Goal: Task Accomplishment & Management: Manage account settings

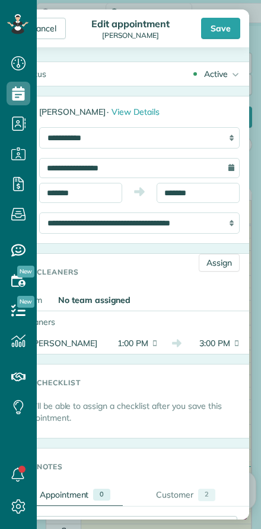
scroll to position [15, 0]
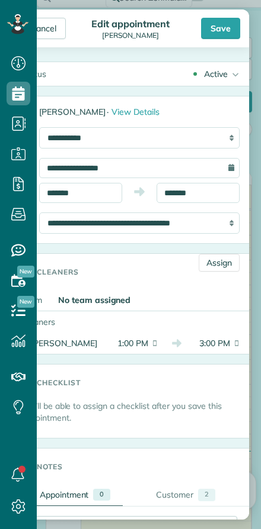
click at [20, 61] on icon at bounding box center [19, 64] width 24 height 24
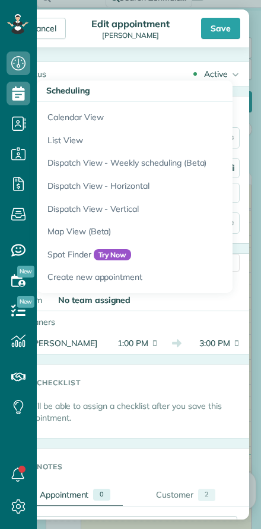
scroll to position [0, 0]
click at [220, 26] on div "Save" at bounding box center [220, 28] width 39 height 21
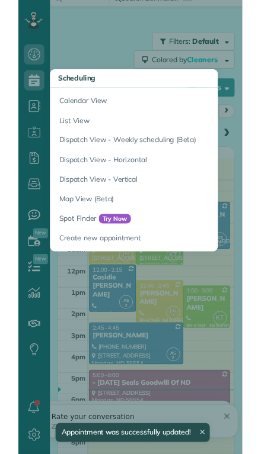
scroll to position [26, 0]
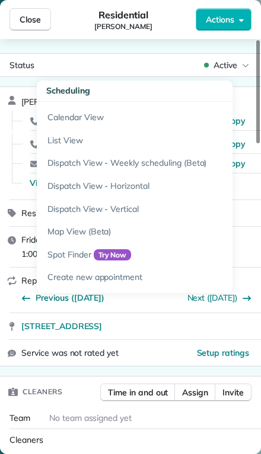
click at [29, 15] on span "Close" at bounding box center [30, 20] width 21 height 12
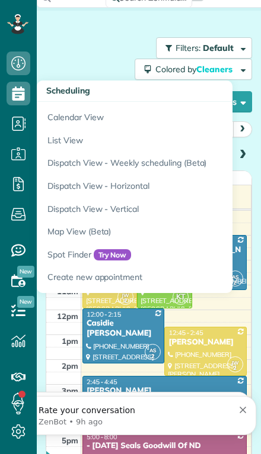
click at [60, 37] on div "Filters: Default Colored by Cleaners Color by Cleaner Color by Team Color by St…" at bounding box center [149, 74] width 206 height 75
click at [64, 37] on div "Filters: Default Colored by Cleaners Color by Cleaner Color by Team Color by St…" at bounding box center [149, 74] width 206 height 75
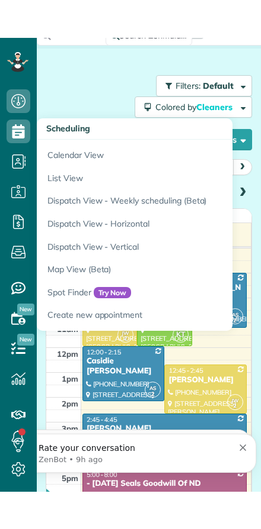
scroll to position [529, 37]
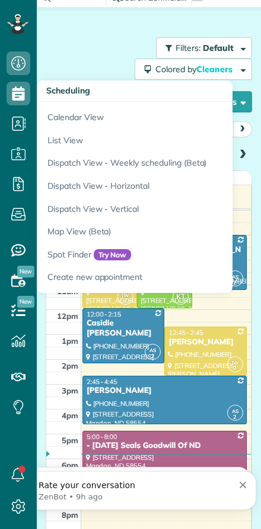
click at [65, 22] on div "Search ZenMaid… Filters: Default Colored by Cleaners Color by Cleaner Color by …" at bounding box center [149, 271] width 224 height 572
click at [66, 117] on link "Calendar View" at bounding box center [185, 115] width 296 height 27
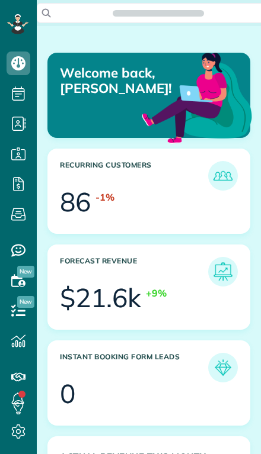
scroll to position [84, 190]
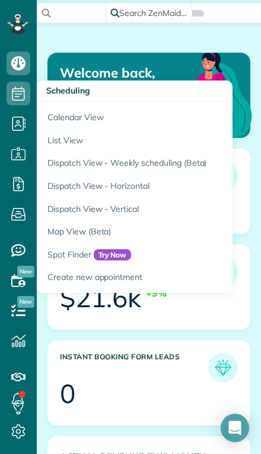
click at [60, 116] on link "Calendar View" at bounding box center [185, 115] width 296 height 27
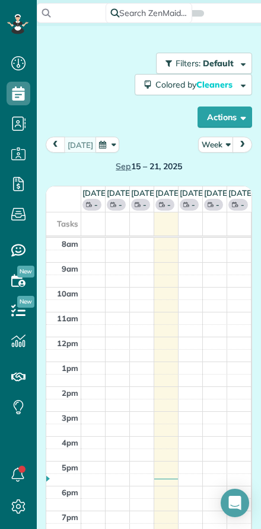
scroll to position [5, 5]
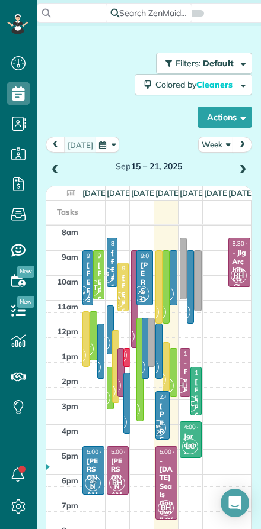
click at [214, 143] on button "Week" at bounding box center [216, 145] width 36 height 16
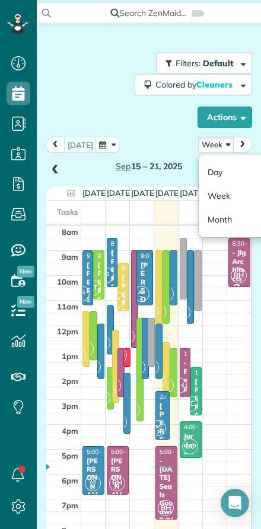
click at [213, 169] on link "Day" at bounding box center [245, 173] width 94 height 24
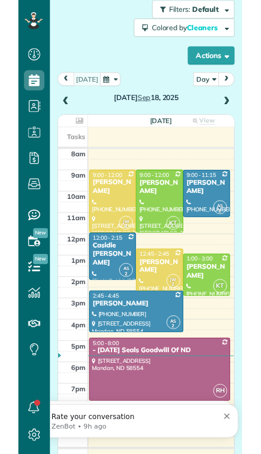
scroll to position [60, 0]
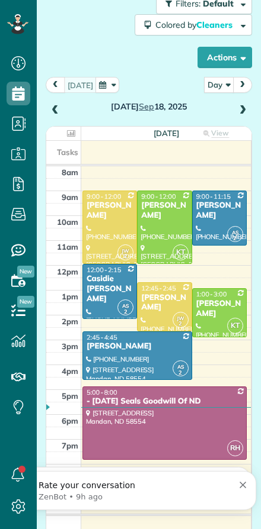
click at [216, 319] on div at bounding box center [218, 313] width 53 height 48
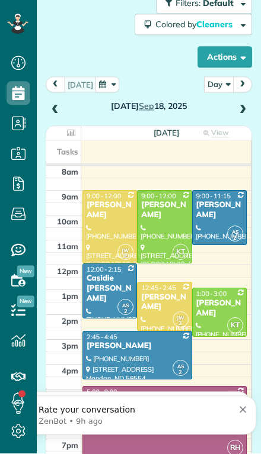
scroll to position [480, 37]
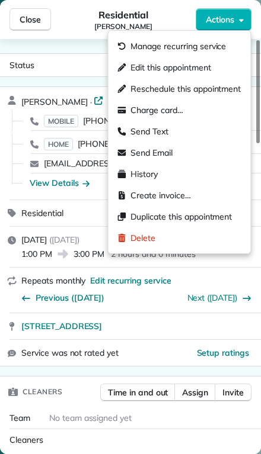
click at [136, 68] on span "Edit this appointment" at bounding box center [170, 68] width 80 height 12
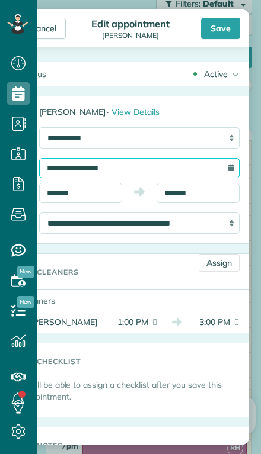
click at [79, 167] on input "**********" at bounding box center [139, 168] width 200 height 20
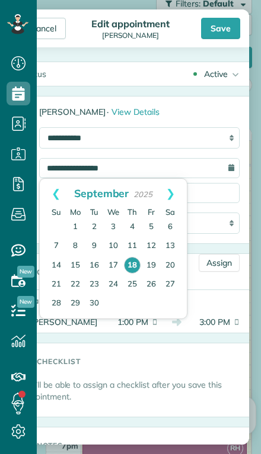
click at [152, 269] on link "19" at bounding box center [151, 265] width 19 height 19
type input "**********"
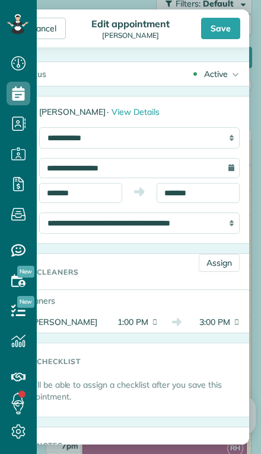
click at [217, 267] on link "Assign" at bounding box center [218, 263] width 41 height 18
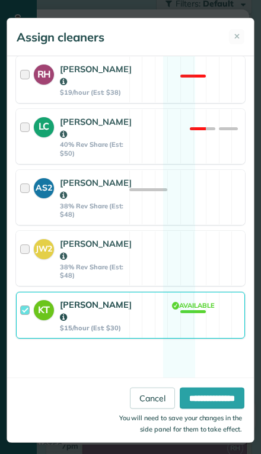
scroll to position [275, 0]
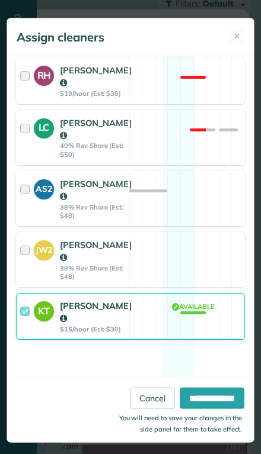
click at [36, 318] on strong "KT" at bounding box center [44, 309] width 20 height 17
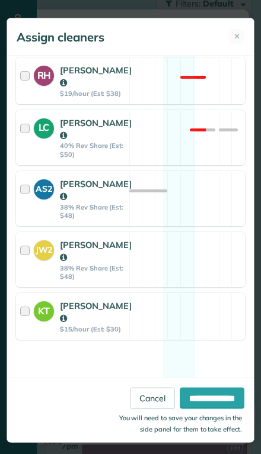
click at [37, 200] on div "AS2" at bounding box center [44, 189] width 20 height 20
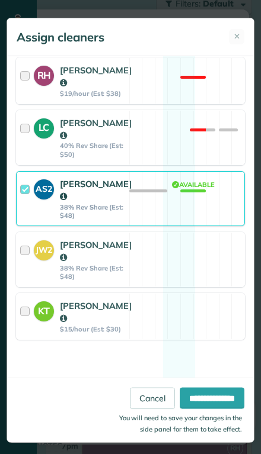
click at [194, 409] on input "**********" at bounding box center [211, 398] width 65 height 21
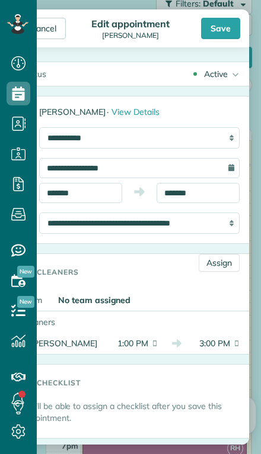
click at [231, 18] on div "Save" at bounding box center [220, 28] width 39 height 21
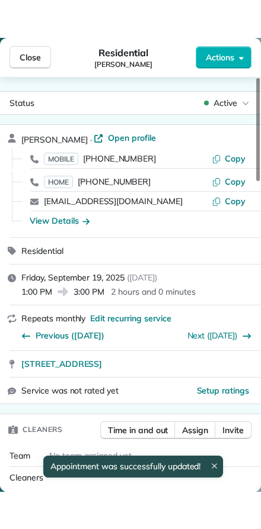
scroll to position [-1, 0]
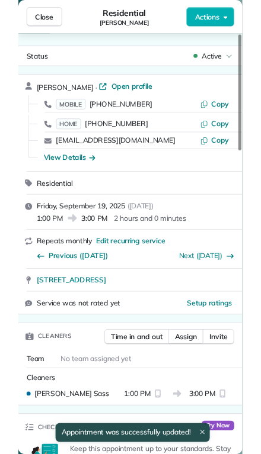
scroll to position [529, 37]
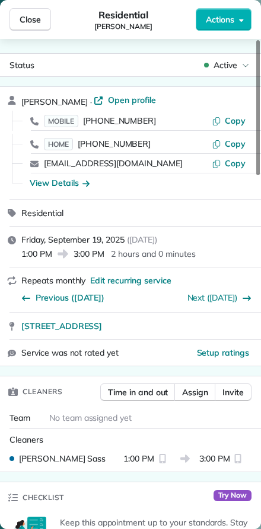
click at [21, 24] on span "Close" at bounding box center [30, 20] width 21 height 12
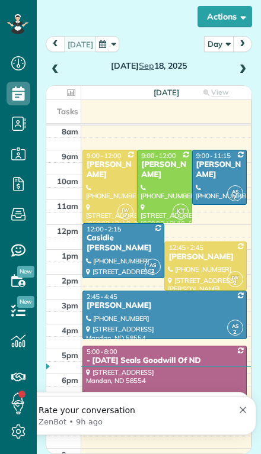
scroll to position [101, 0]
click at [249, 36] on div "Thursday Sep 18, 2025" at bounding box center [149, 56] width 206 height 41
click at [212, 160] on div "[PERSON_NAME]" at bounding box center [218, 170] width 47 height 20
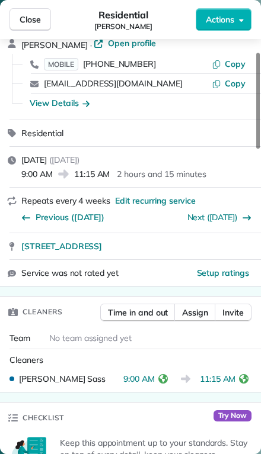
scroll to position [62, 0]
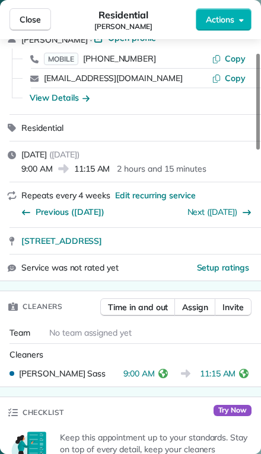
click at [166, 371] on icon "reset" at bounding box center [162, 373] width 9 height 9
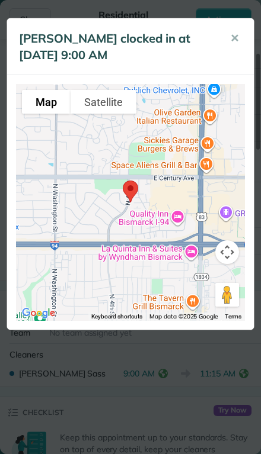
click at [62, 410] on div "Ashley Sass clocked in at 18 Sep 9:00 AM ✕ To navigate the map with touch gestu…" at bounding box center [130, 227] width 261 height 454
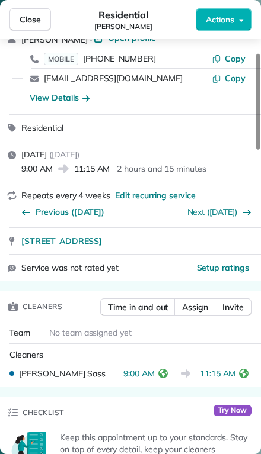
click at [26, 18] on span "Close" at bounding box center [30, 20] width 21 height 12
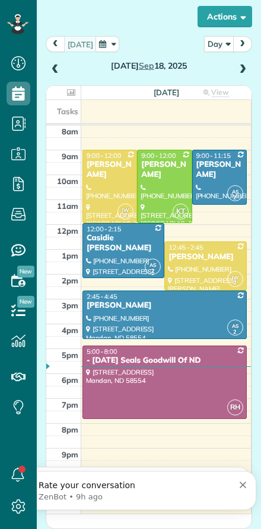
scroll to position [529, 37]
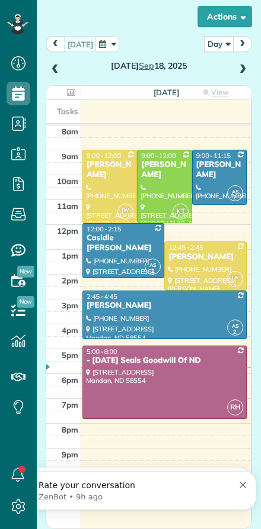
click at [251, 62] on div "Thursday Sep 18, 2025" at bounding box center [149, 56] width 206 height 41
click at [246, 75] on span at bounding box center [242, 70] width 13 height 11
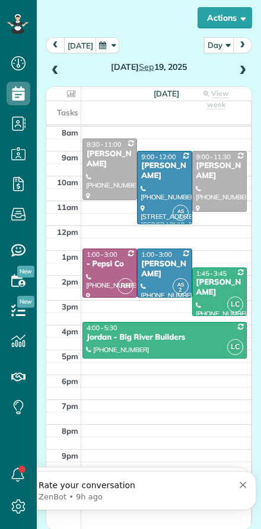
click at [248, 72] on span at bounding box center [242, 71] width 13 height 11
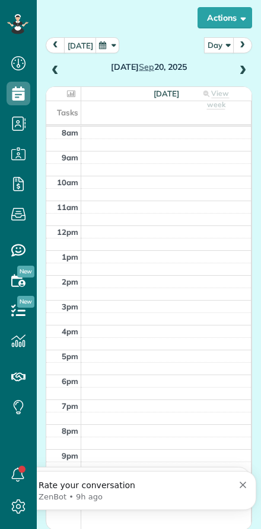
click at [250, 63] on div "Saturday Sep 20, 2025" at bounding box center [149, 57] width 206 height 41
click at [248, 68] on span at bounding box center [242, 71] width 13 height 11
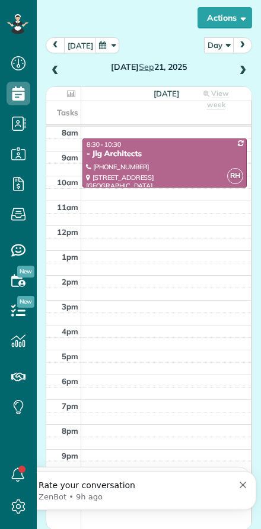
click at [246, 63] on span at bounding box center [242, 71] width 13 height 18
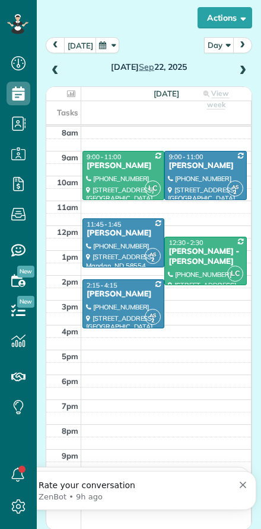
click at [248, 68] on span at bounding box center [242, 71] width 13 height 11
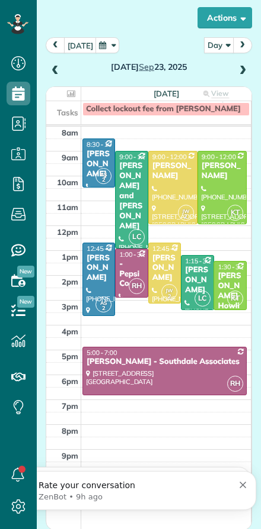
click at [172, 206] on div at bounding box center [173, 188] width 48 height 72
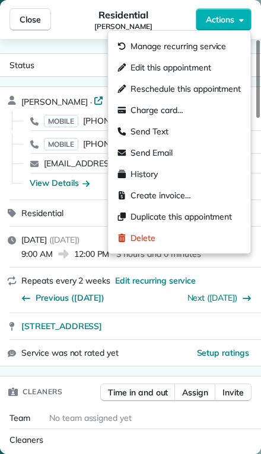
click at [135, 68] on span "Edit this appointment" at bounding box center [170, 68] width 80 height 12
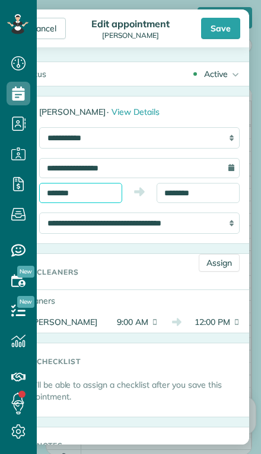
click at [98, 191] on input "*******" at bounding box center [80, 193] width 83 height 20
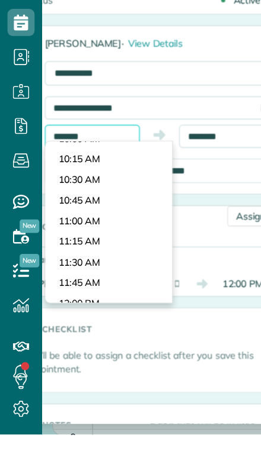
scroll to position [720, 0]
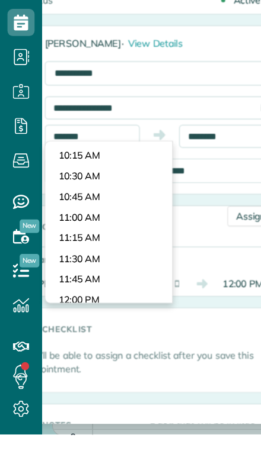
click at [62, 178] on body "Dashboard Scheduling Calendar View List View Dispatch View - Weekly scheduling …" at bounding box center [130, 227] width 261 height 454
type input "********"
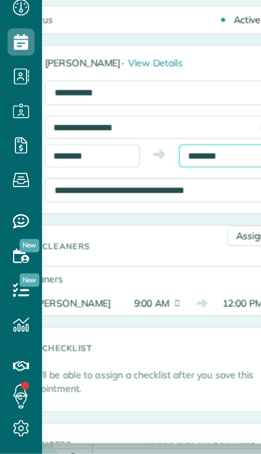
click at [200, 183] on input "********" at bounding box center [197, 193] width 83 height 20
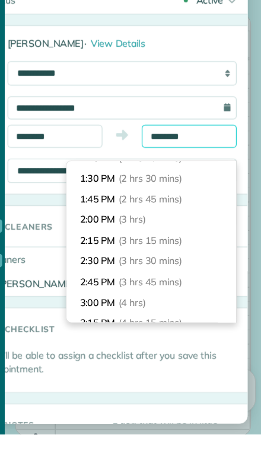
scroll to position [178, 0]
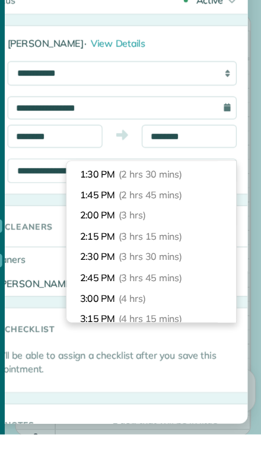
click at [91, 253] on li "2:00 PM (3 hrs)" at bounding box center [165, 262] width 148 height 18
type input "*******"
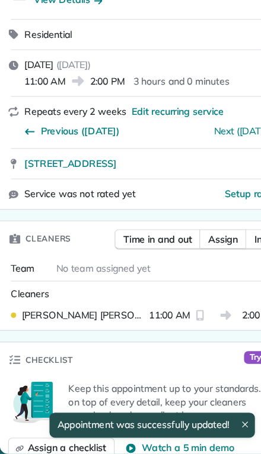
scroll to position [136, 0]
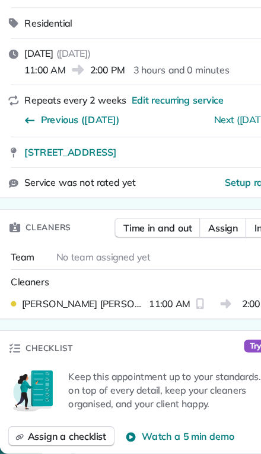
click at [195, 251] on span "Assign" at bounding box center [195, 257] width 26 height 12
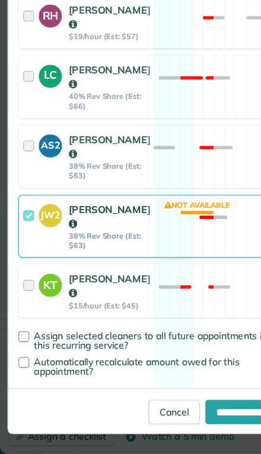
scroll to position [299, 0]
click at [38, 175] on strong "AS2" at bounding box center [44, 183] width 20 height 16
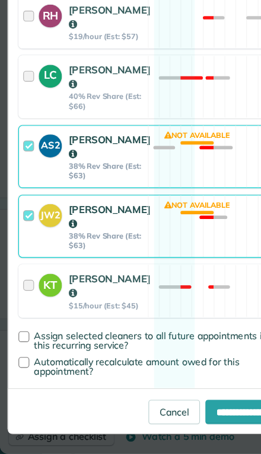
click at [45, 234] on div "JW2" at bounding box center [47, 255] width 26 height 42
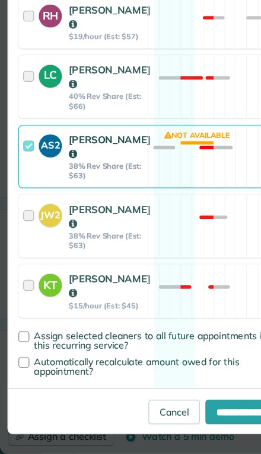
click at [190, 407] on input "**********" at bounding box center [211, 417] width 65 height 21
type input "**********"
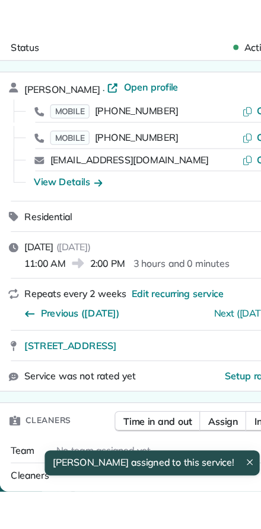
scroll to position [529, 37]
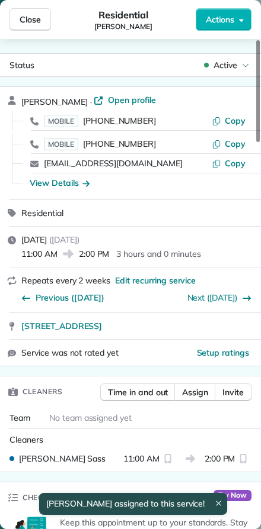
click at [30, 19] on span "Close" at bounding box center [30, 20] width 21 height 12
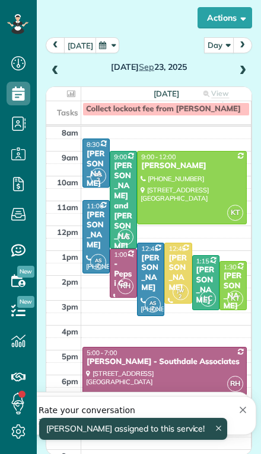
scroll to position [480, 37]
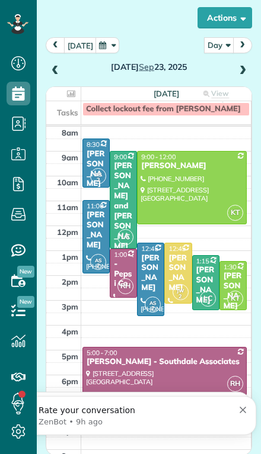
click at [150, 261] on div at bounding box center [150, 279] width 26 height 72
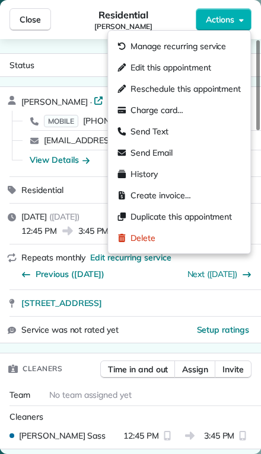
click at [131, 69] on span "Edit this appointment" at bounding box center [170, 68] width 80 height 12
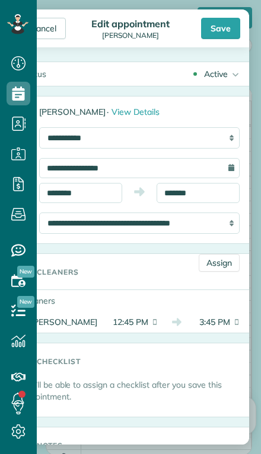
click at [132, 321] on span "12:45 PM" at bounding box center [128, 322] width 40 height 12
click at [126, 323] on span "12:45 PM" at bounding box center [128, 322] width 40 height 12
click at [140, 322] on span "12:45 PM" at bounding box center [128, 322] width 40 height 12
click at [91, 194] on input "********" at bounding box center [80, 193] width 83 height 20
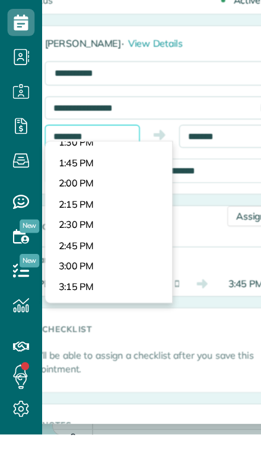
scroll to position [975, 0]
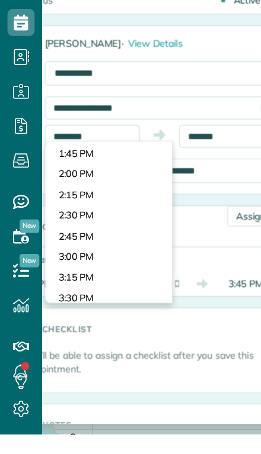
click at [58, 168] on body "Dashboard Scheduling Calendar View List View Dispatch View - Weekly scheduling …" at bounding box center [130, 227] width 261 height 454
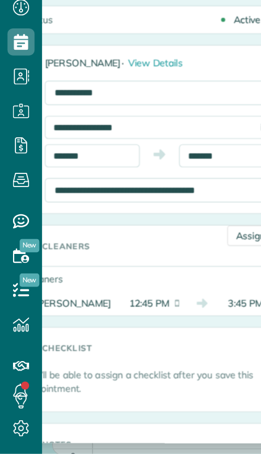
scroll to position [0, 0]
click at [86, 183] on input "*******" at bounding box center [80, 193] width 83 height 20
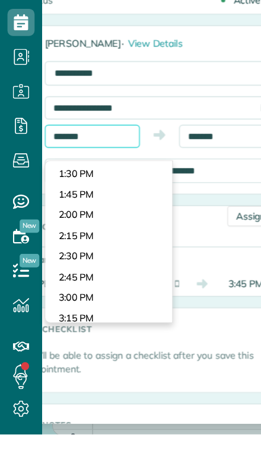
scroll to position [957, 0]
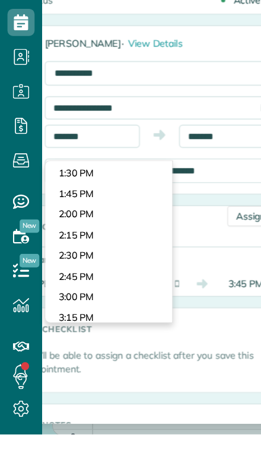
click at [62, 150] on body "Dashboard Scheduling Calendar View List View Dispatch View - Weekly scheduling …" at bounding box center [130, 227] width 261 height 454
type input "*******"
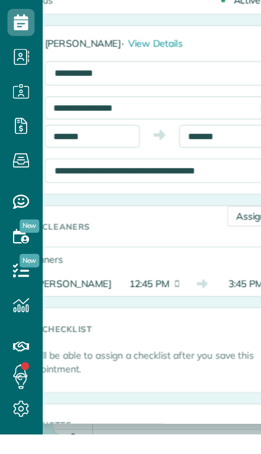
scroll to position [26, 0]
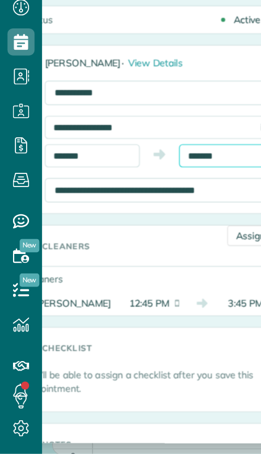
click at [172, 183] on input "*******" at bounding box center [197, 193] width 83 height 20
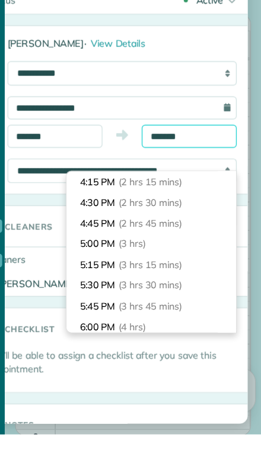
scroll to position [165, 0]
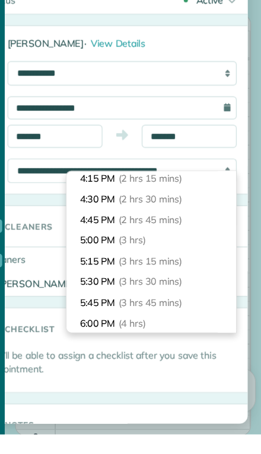
click at [91, 275] on li "5:00 PM (3 hrs)" at bounding box center [165, 284] width 148 height 18
type input "*******"
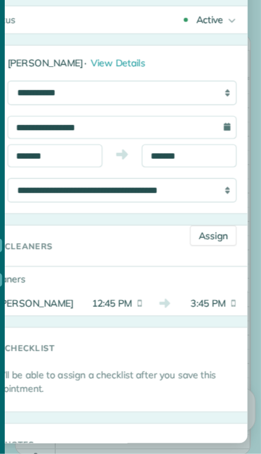
scroll to position [0, 0]
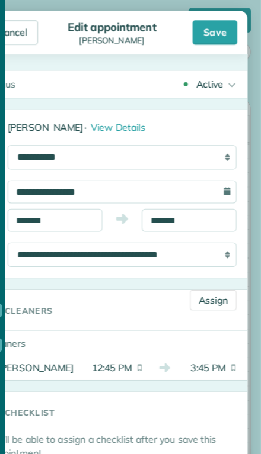
click at [201, 21] on div "Save" at bounding box center [220, 28] width 39 height 21
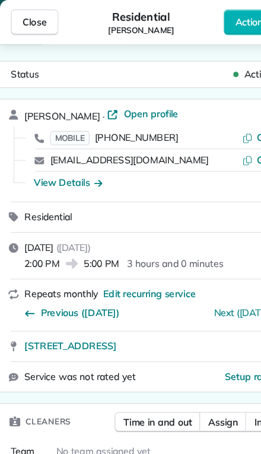
click at [29, 15] on span "Close" at bounding box center [30, 20] width 21 height 12
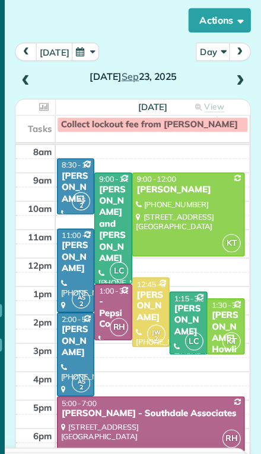
click at [149, 206] on div at bounding box center [197, 188] width 97 height 72
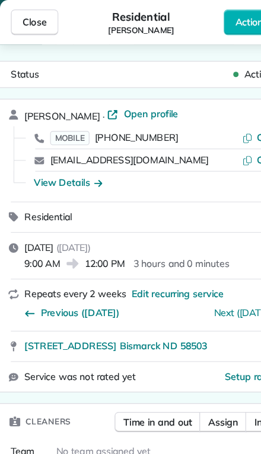
click at [191, 372] on span "Assign" at bounding box center [195, 370] width 26 height 12
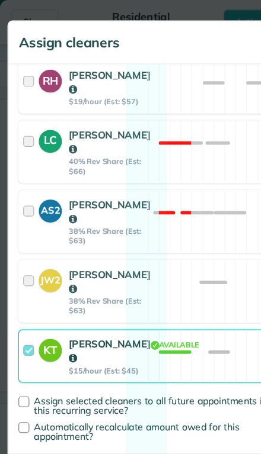
scroll to position [309, 0]
click at [46, 313] on strong "KT" at bounding box center [44, 305] width 20 height 17
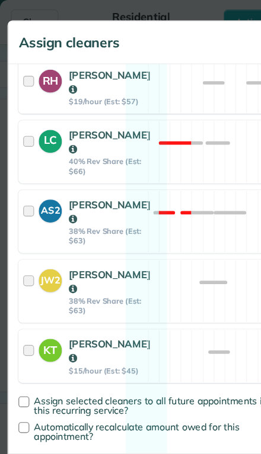
click at [38, 237] on strong "JW2" at bounding box center [44, 244] width 20 height 16
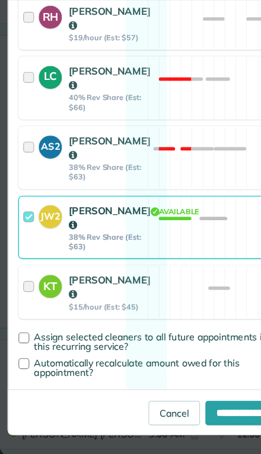
scroll to position [26, 0]
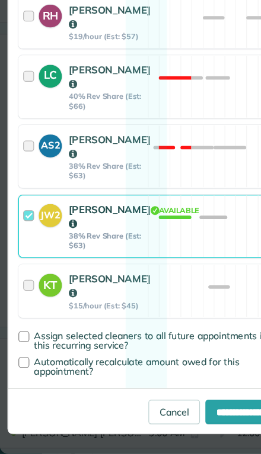
click at [196, 407] on input "**********" at bounding box center [211, 417] width 65 height 21
type input "**********"
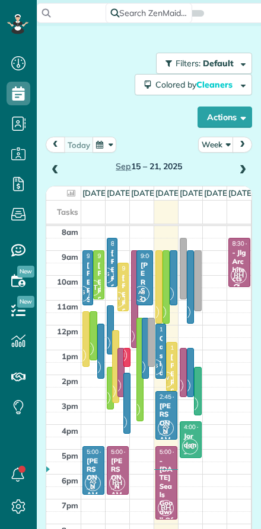
scroll to position [5, 5]
click at [217, 144] on button "Week" at bounding box center [216, 145] width 36 height 16
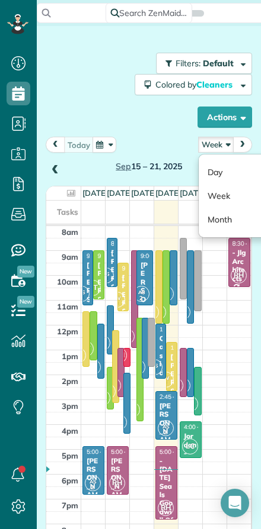
click at [214, 171] on link "Day" at bounding box center [245, 173] width 94 height 24
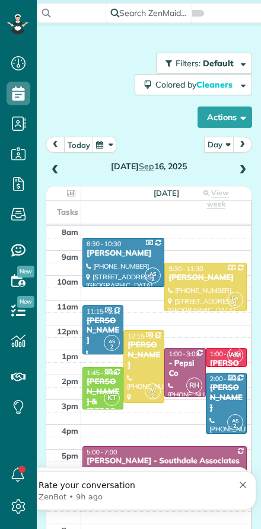
click at [79, 146] on button "today" at bounding box center [79, 145] width 30 height 16
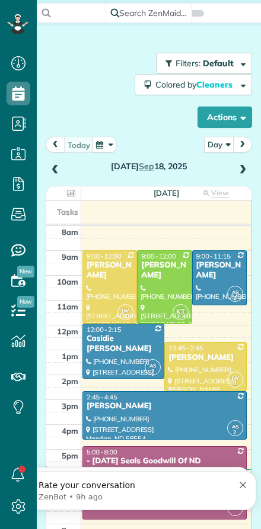
click at [196, 364] on div at bounding box center [205, 367] width 81 height 48
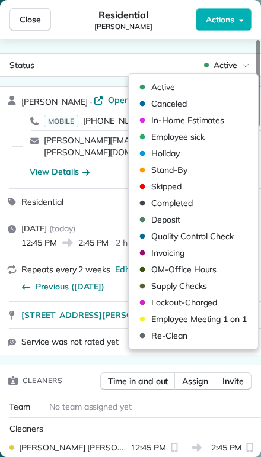
click at [112, 57] on div "Status Active" at bounding box center [130, 65] width 256 height 18
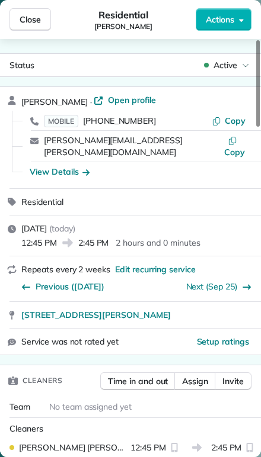
click at [91, 53] on div "Status Active Michele Clark · Open profile MOBILE (701) 202-5671 Copy clark.mic…" at bounding box center [130, 248] width 261 height 418
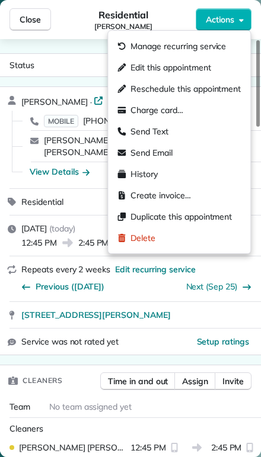
click at [137, 66] on span "Edit this appointment" at bounding box center [170, 68] width 80 height 12
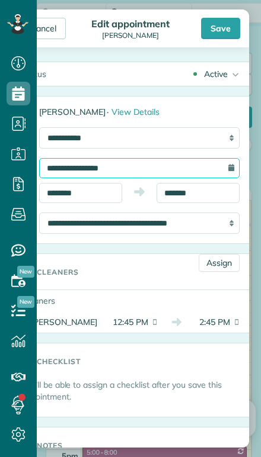
click at [63, 166] on input "**********" at bounding box center [139, 168] width 200 height 20
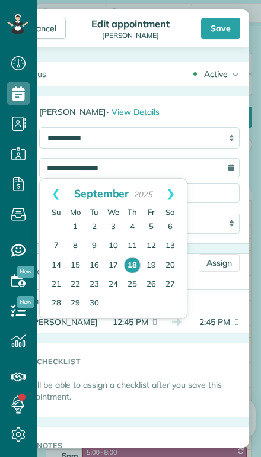
click at [129, 286] on link "25" at bounding box center [132, 284] width 19 height 19
type input "**********"
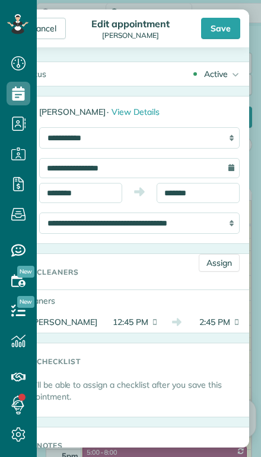
click at [226, 22] on div "Save" at bounding box center [220, 28] width 39 height 21
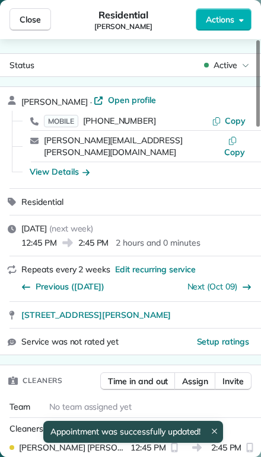
click at [25, 21] on span "Close" at bounding box center [30, 20] width 21 height 12
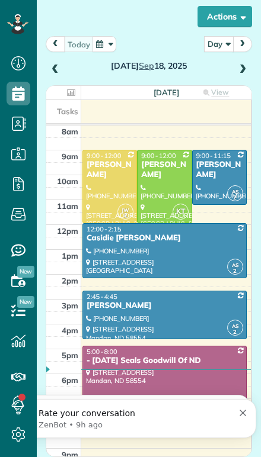
scroll to position [101, 0]
click at [248, 67] on span at bounding box center [242, 70] width 13 height 11
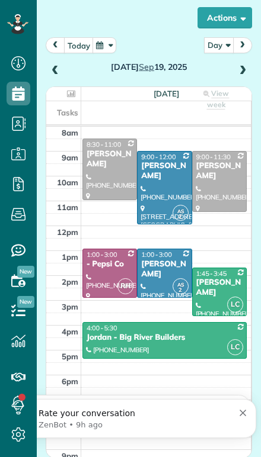
click at [246, 69] on span at bounding box center [242, 71] width 13 height 11
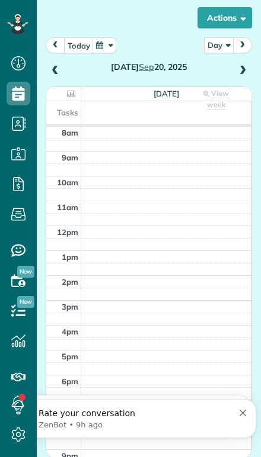
click at [249, 64] on div "Saturday Sep 20, 2025" at bounding box center [149, 57] width 206 height 41
click at [243, 66] on span at bounding box center [242, 71] width 13 height 11
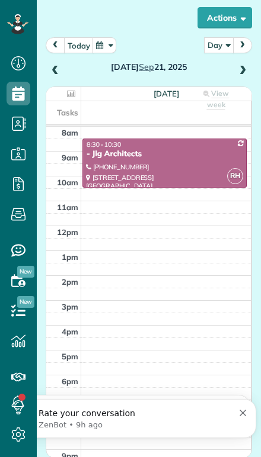
click at [237, 74] on span at bounding box center [242, 71] width 13 height 11
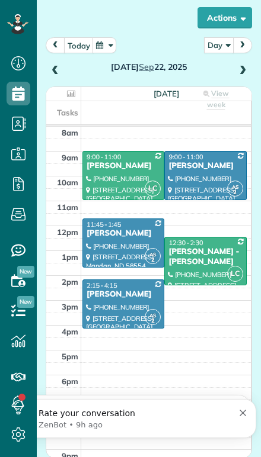
click at [242, 70] on span at bounding box center [242, 71] width 13 height 11
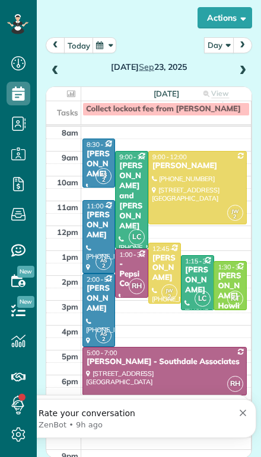
click at [52, 48] on span "prev" at bounding box center [55, 45] width 9 height 8
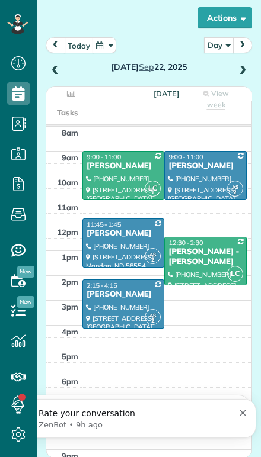
click at [52, 44] on span "prev" at bounding box center [55, 45] width 9 height 8
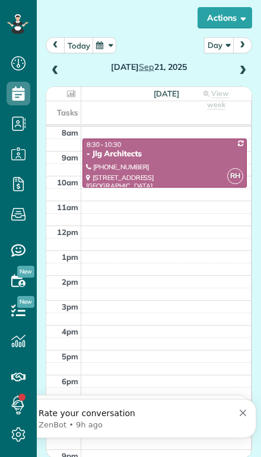
click at [124, 156] on div "- Jlg Architects" at bounding box center [164, 154] width 157 height 10
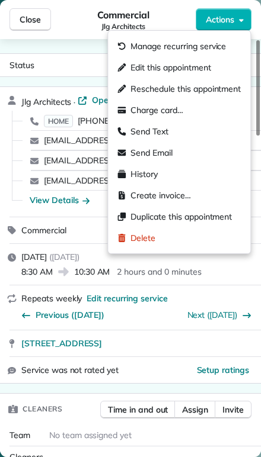
click at [134, 69] on span "Edit this appointment" at bounding box center [170, 68] width 80 height 12
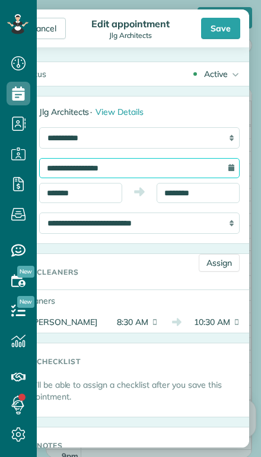
click at [64, 166] on input "**********" at bounding box center [139, 168] width 200 height 20
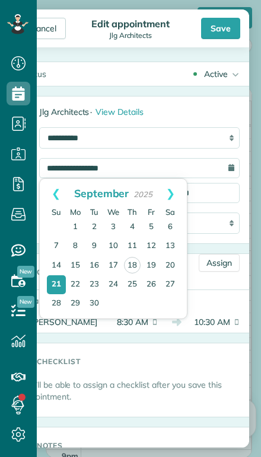
click at [152, 264] on link "19" at bounding box center [151, 265] width 19 height 19
type input "**********"
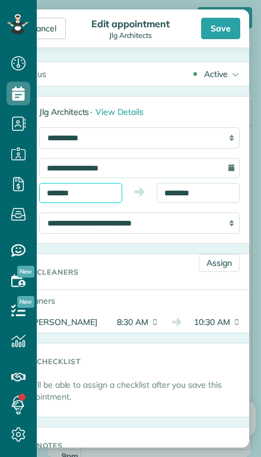
click at [85, 191] on input "*******" at bounding box center [80, 193] width 83 height 20
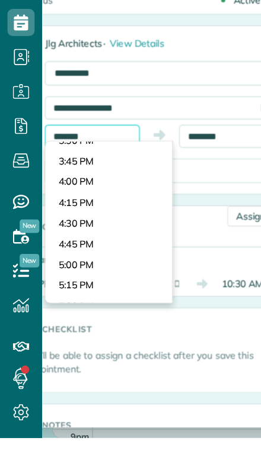
scroll to position [1115, 0]
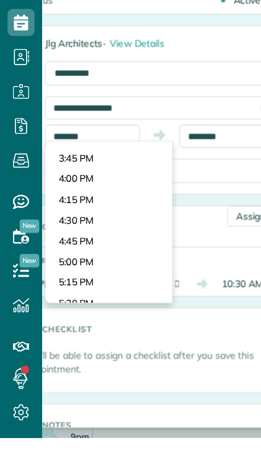
click at [63, 208] on body "Dashboard Scheduling Calendar View List View Dispatch View - Weekly scheduling …" at bounding box center [130, 228] width 261 height 457
type input "*******"
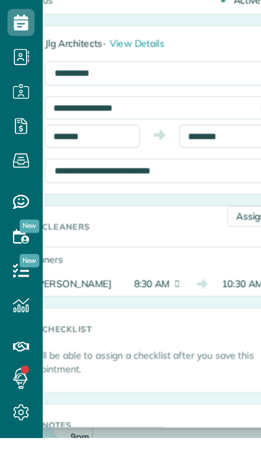
scroll to position [17, 0]
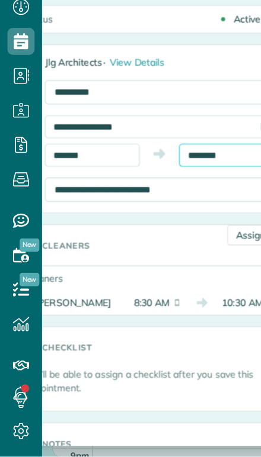
click at [198, 183] on input "********" at bounding box center [197, 193] width 83 height 20
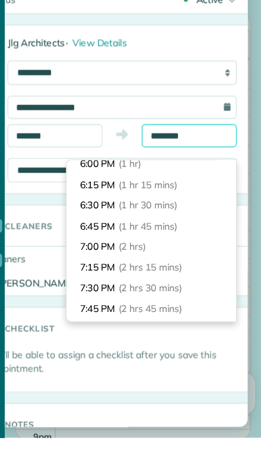
scroll to position [85, 0]
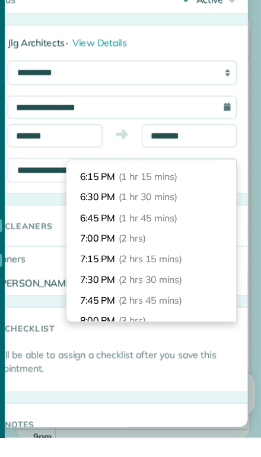
click at [91, 274] on li "7:00 PM (2 hrs)" at bounding box center [165, 283] width 148 height 18
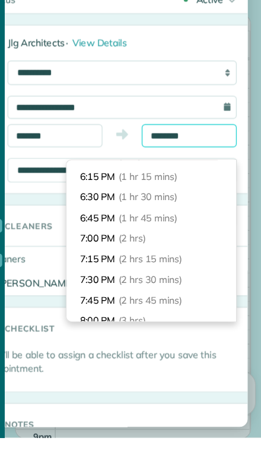
type input "*******"
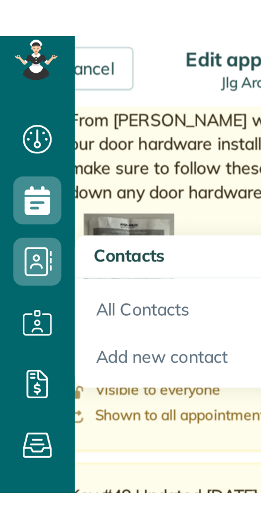
scroll to position [481, 0]
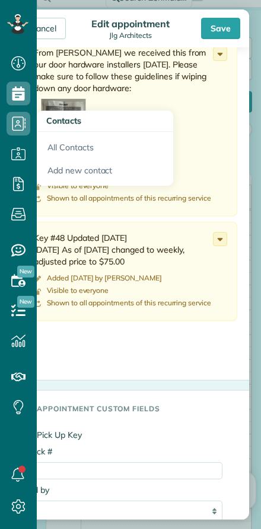
scroll to position [529, 37]
click at [49, 24] on div "Cancel" at bounding box center [43, 28] width 45 height 21
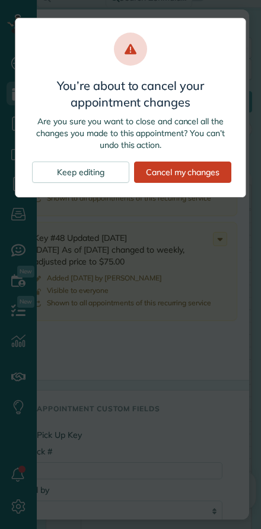
click at [79, 171] on div "Keep editing" at bounding box center [80, 172] width 97 height 21
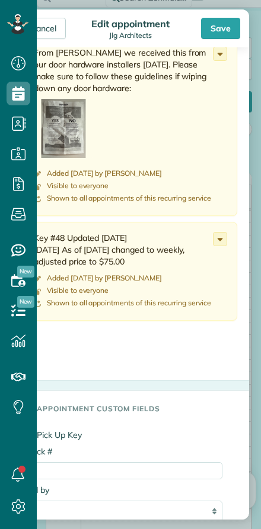
click at [222, 26] on div "Save" at bounding box center [220, 28] width 39 height 21
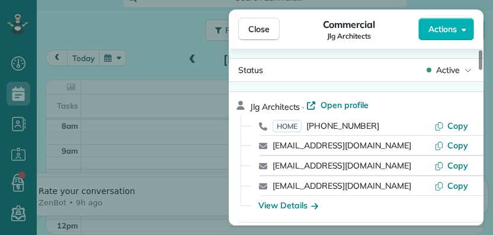
scroll to position [261, 37]
